Goal: Communication & Community: Share content

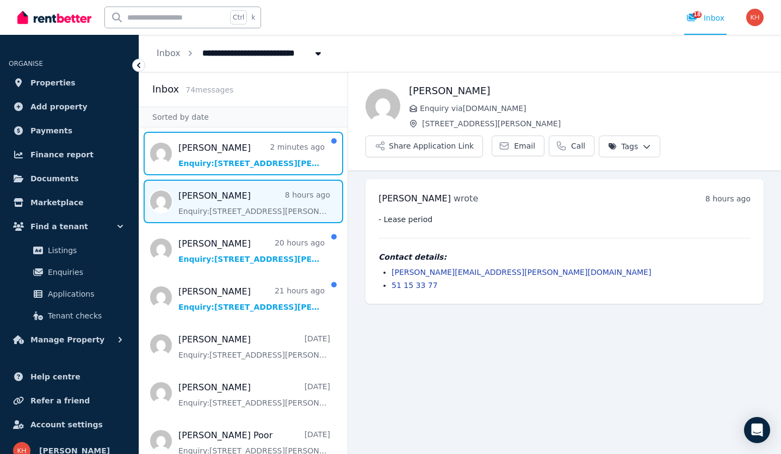
click at [264, 155] on span "Message list" at bounding box center [243, 154] width 208 height 44
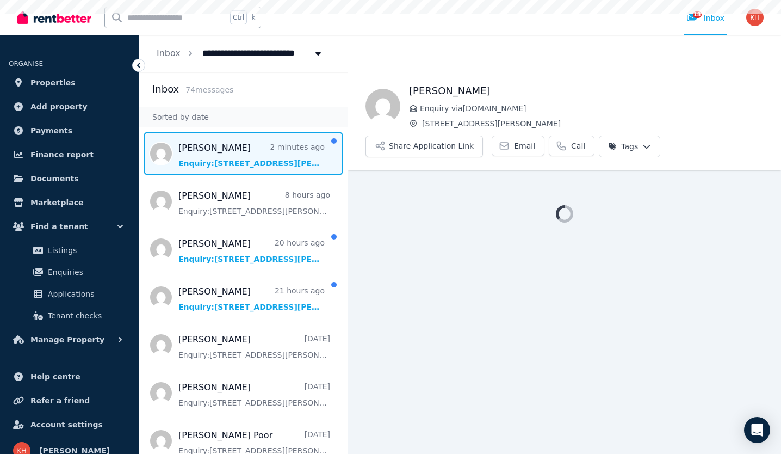
click at [264, 155] on span "Message list" at bounding box center [243, 154] width 208 height 44
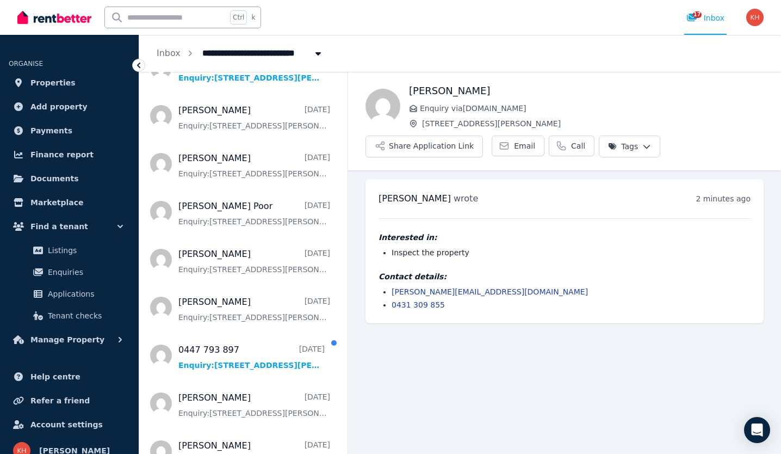
scroll to position [231, 0]
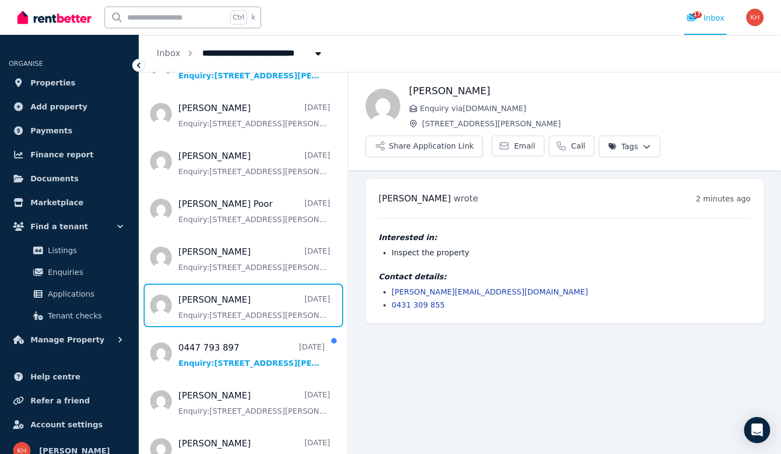
click at [229, 307] on span "Message list" at bounding box center [243, 306] width 208 height 44
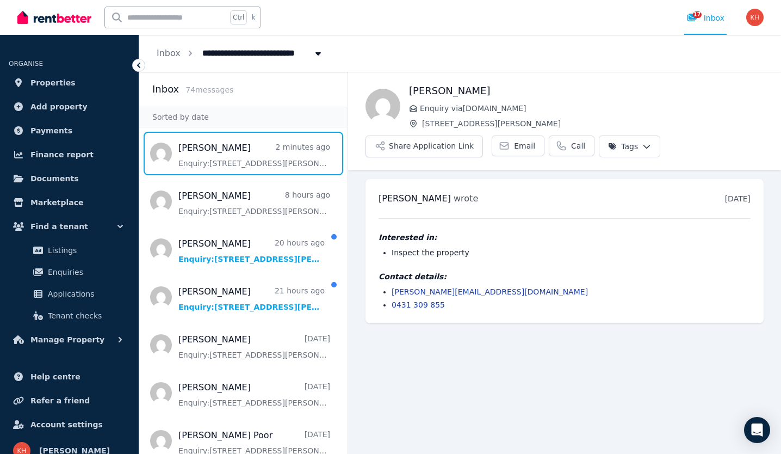
click at [238, 155] on span "Message list" at bounding box center [243, 154] width 208 height 44
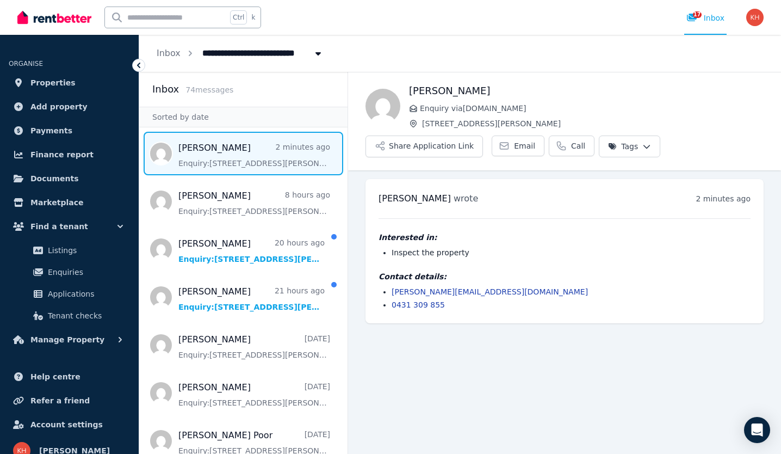
click at [238, 155] on span "Message list" at bounding box center [243, 154] width 208 height 44
click at [395, 145] on button "Share Application Link" at bounding box center [425, 146] width 118 height 22
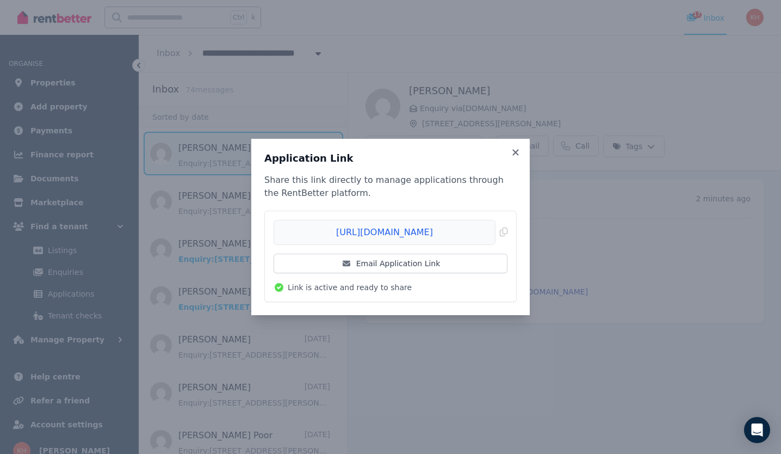
click at [376, 230] on span "Copied!" at bounding box center [391, 232] width 234 height 25
click at [192, 155] on div "Application Link Share this link directly to manage applications through the Re…" at bounding box center [390, 227] width 781 height 454
click at [418, 266] on link "Email Application Link" at bounding box center [391, 264] width 234 height 20
click at [517, 154] on icon at bounding box center [516, 152] width 6 height 6
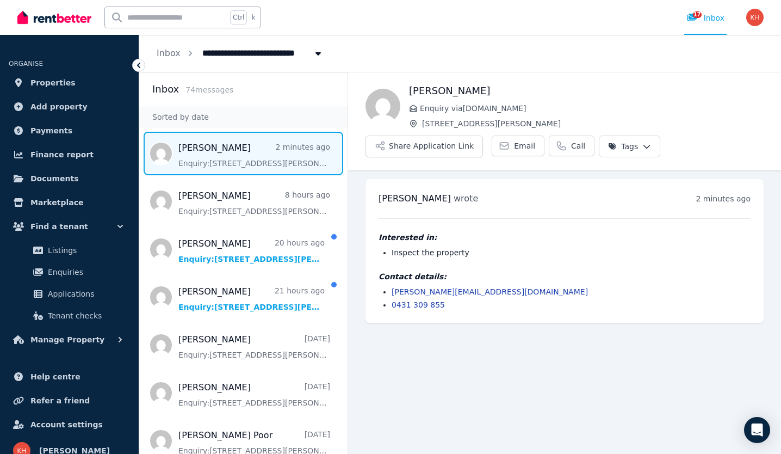
click at [53, 81] on span "Properties" at bounding box center [52, 82] width 45 height 13
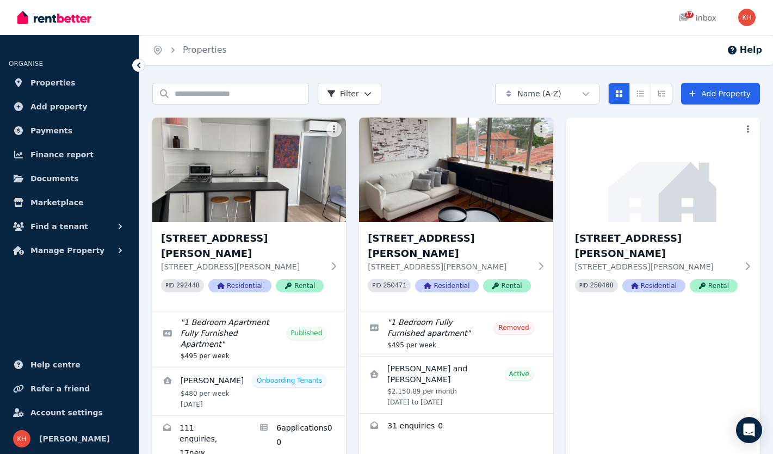
click at [265, 239] on h3 "[STREET_ADDRESS][PERSON_NAME]" at bounding box center [242, 246] width 163 height 30
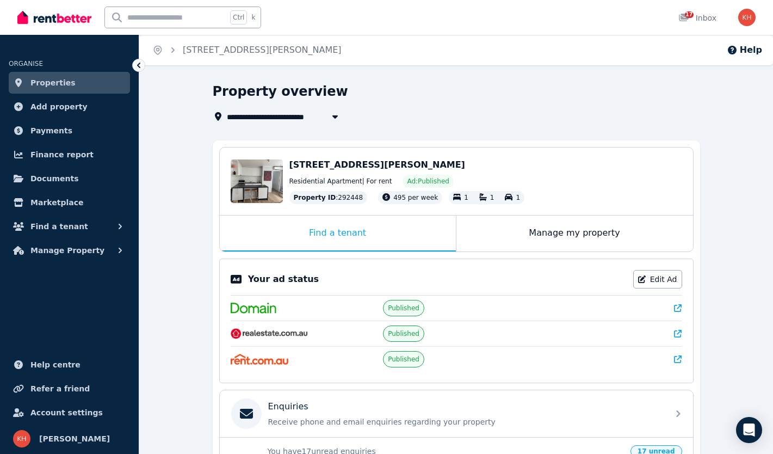
click at [323, 165] on span "[STREET_ADDRESS][PERSON_NAME]" at bounding box center [377, 164] width 176 height 10
click at [532, 242] on div "Manage my property" at bounding box center [575, 233] width 237 height 36
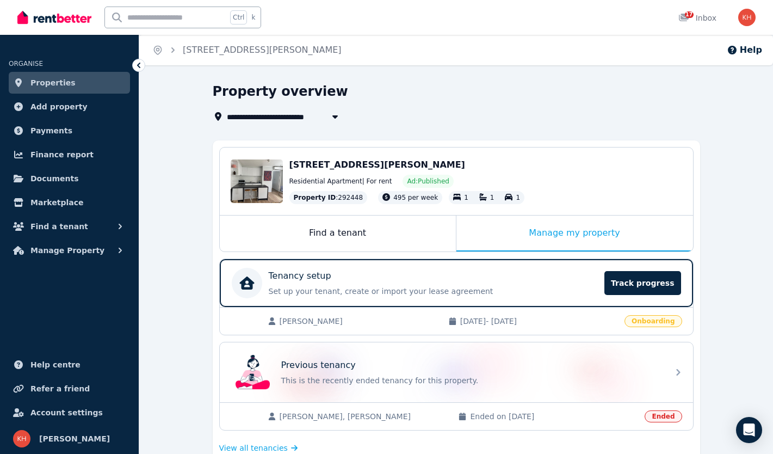
click at [116, 76] on link "Properties" at bounding box center [69, 83] width 121 height 22
